Goal: Find specific page/section: Find specific page/section

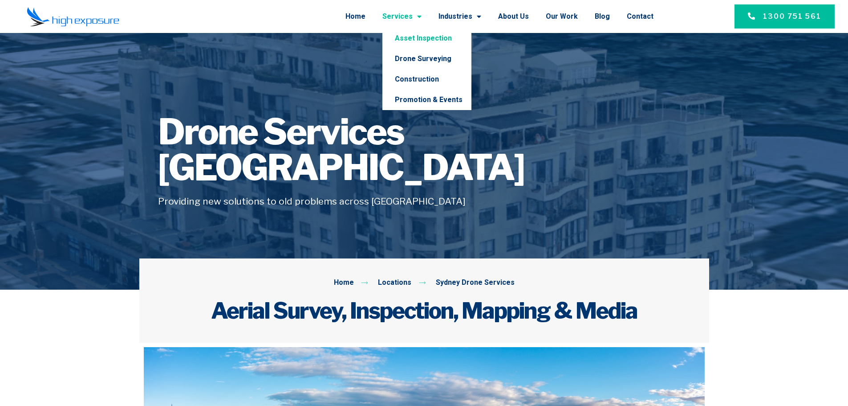
click at [430, 39] on link "Asset Inspection" at bounding box center [426, 38] width 89 height 20
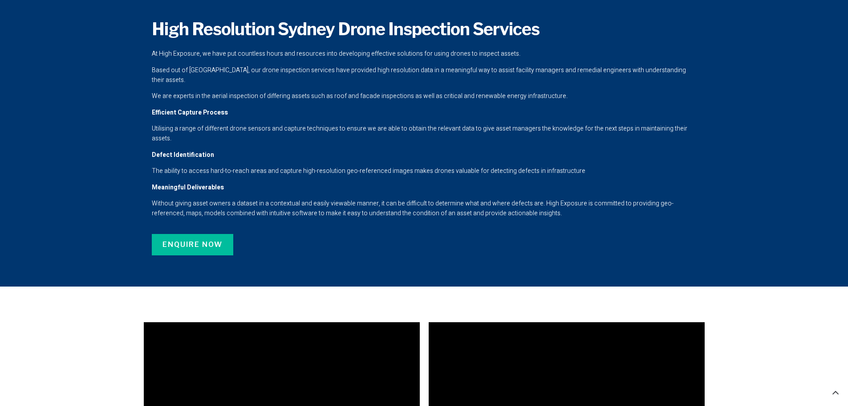
scroll to position [801, 0]
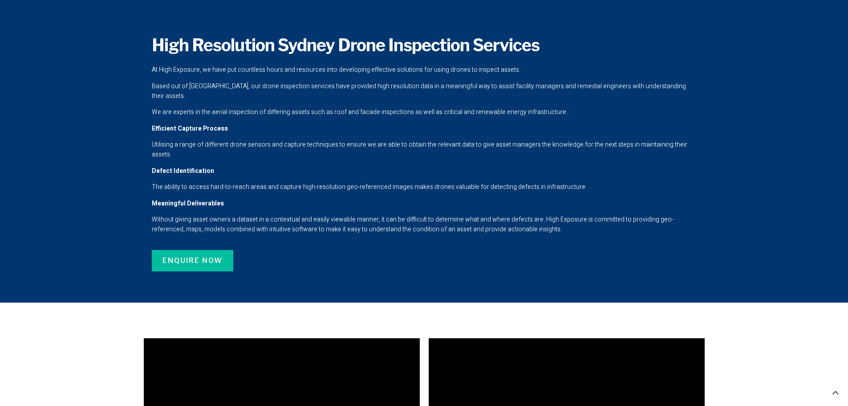
click at [198, 250] on link "ENQUIRE NOW" at bounding box center [192, 260] width 81 height 21
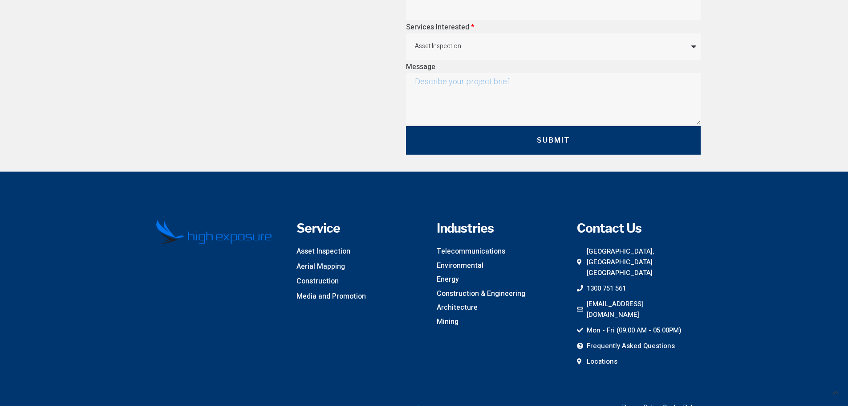
scroll to position [3769, 0]
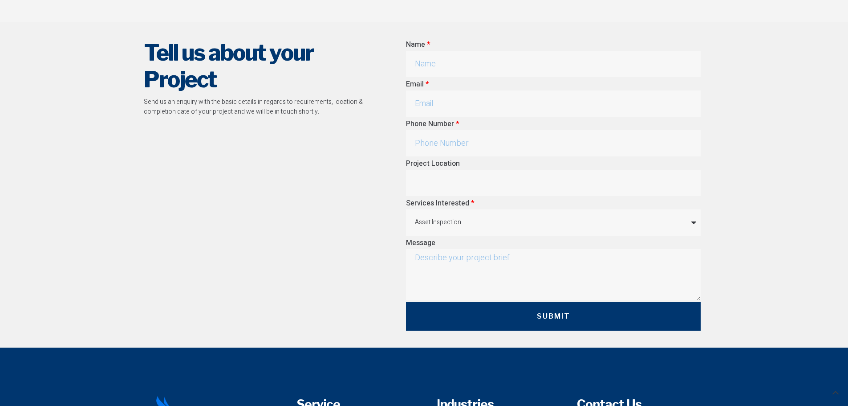
click at [201, 195] on div "Tell us about your Project Send us an enquiry with the basic details in regards…" at bounding box center [257, 185] width 236 height 300
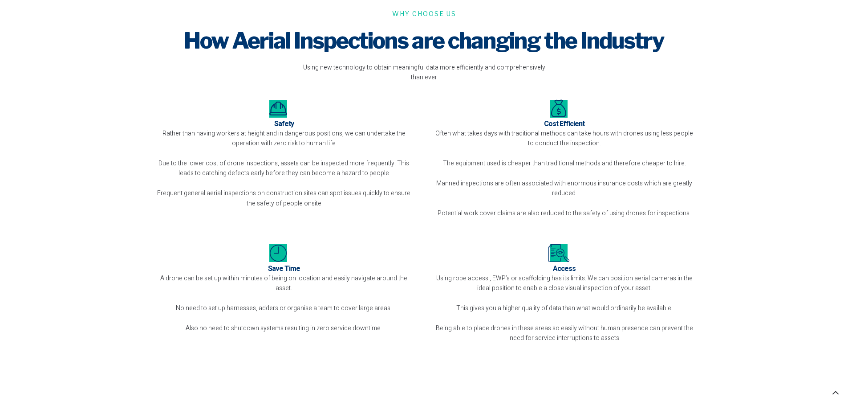
scroll to position [2701, 0]
